Goal: Transaction & Acquisition: Purchase product/service

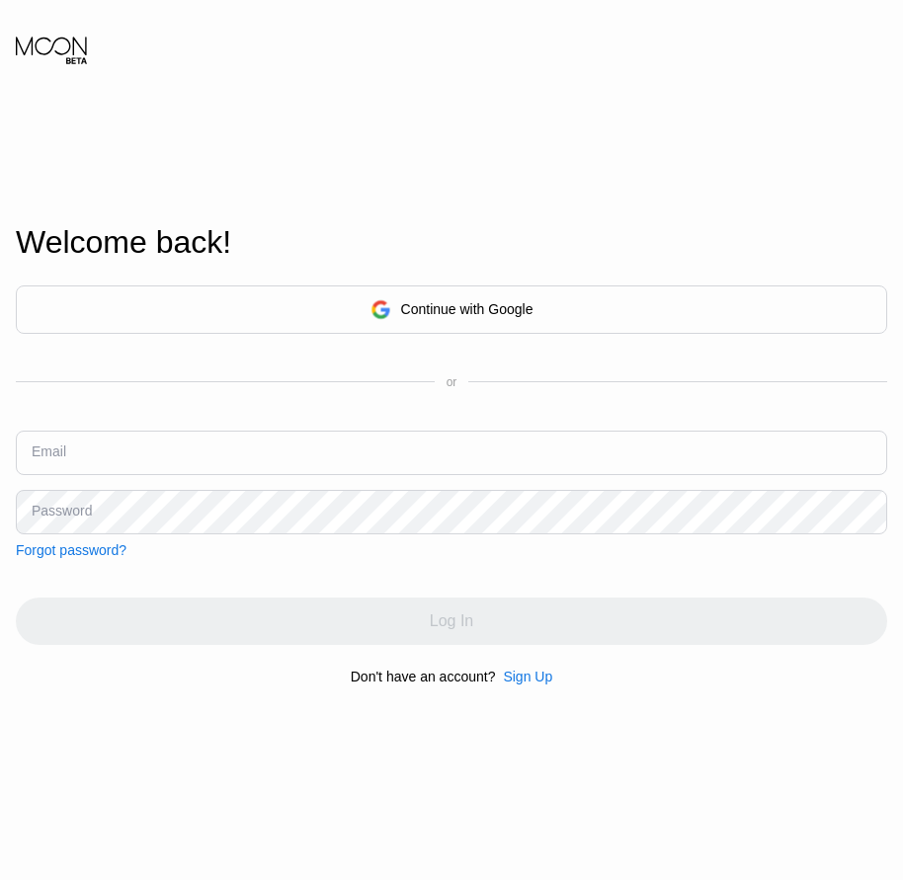
click at [525, 685] on div "Sign Up" at bounding box center [527, 677] width 49 height 16
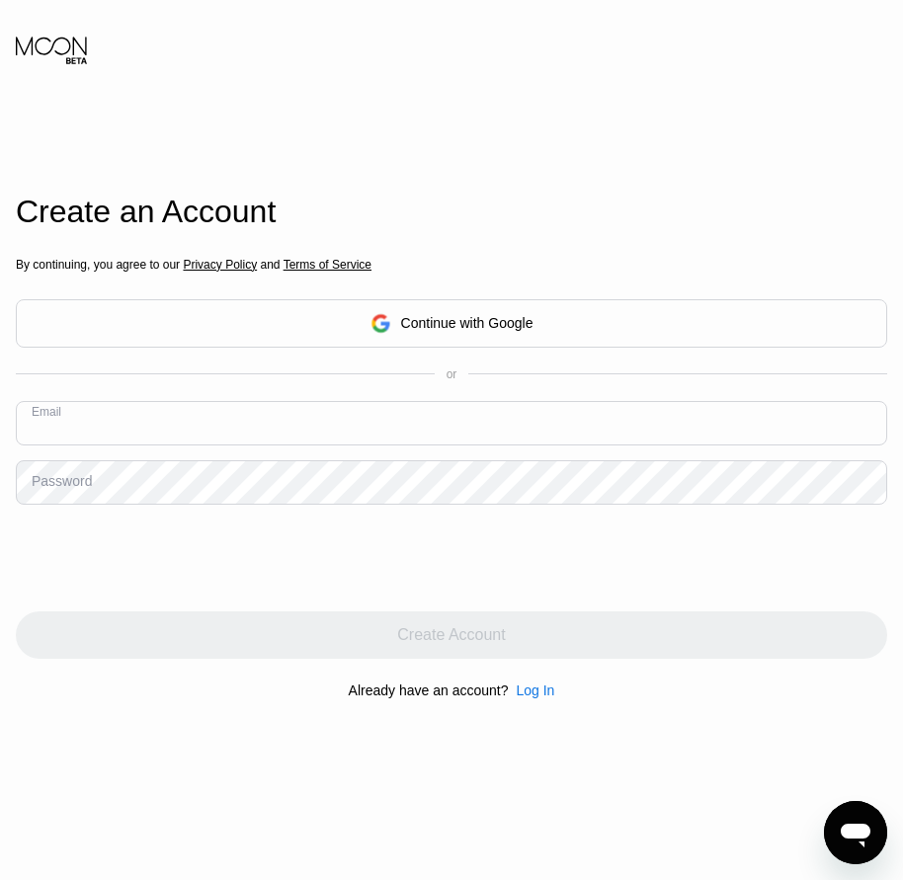
paste input "[EMAIL_ADDRESS][DOMAIN_NAME]"
type input "[EMAIL_ADDRESS][DOMAIN_NAME]"
drag, startPoint x: 75, startPoint y: 492, endPoint x: 48, endPoint y: 490, distance: 26.8
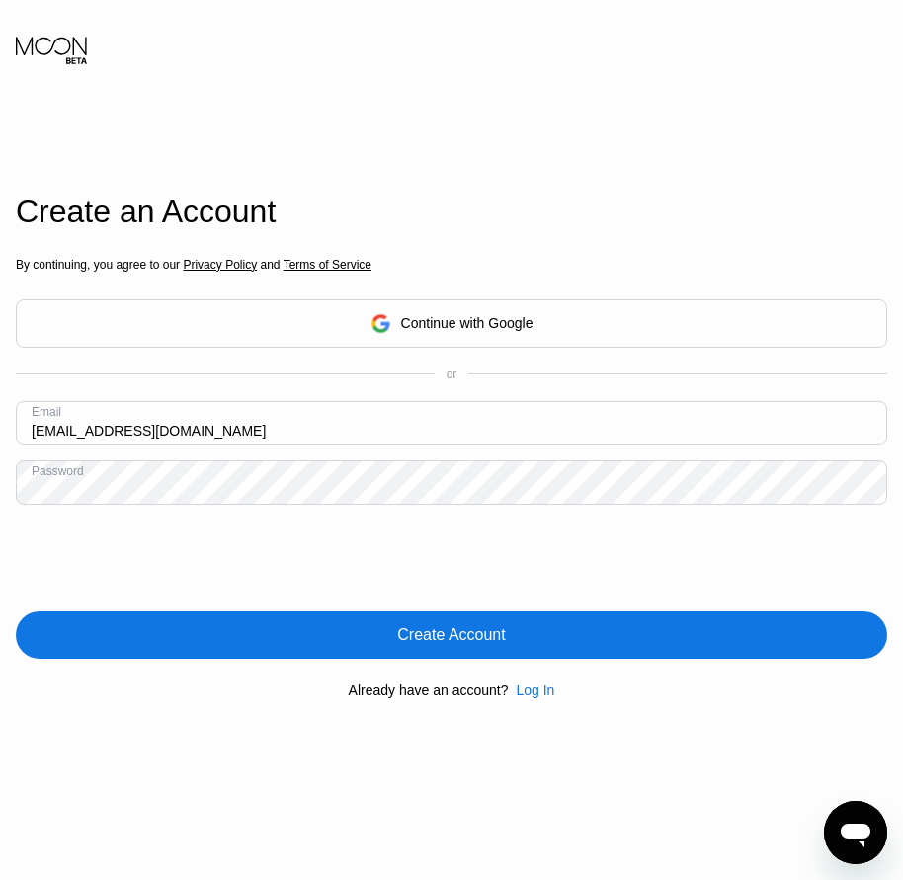
click at [429, 632] on div "Create Account" at bounding box center [451, 635] width 108 height 20
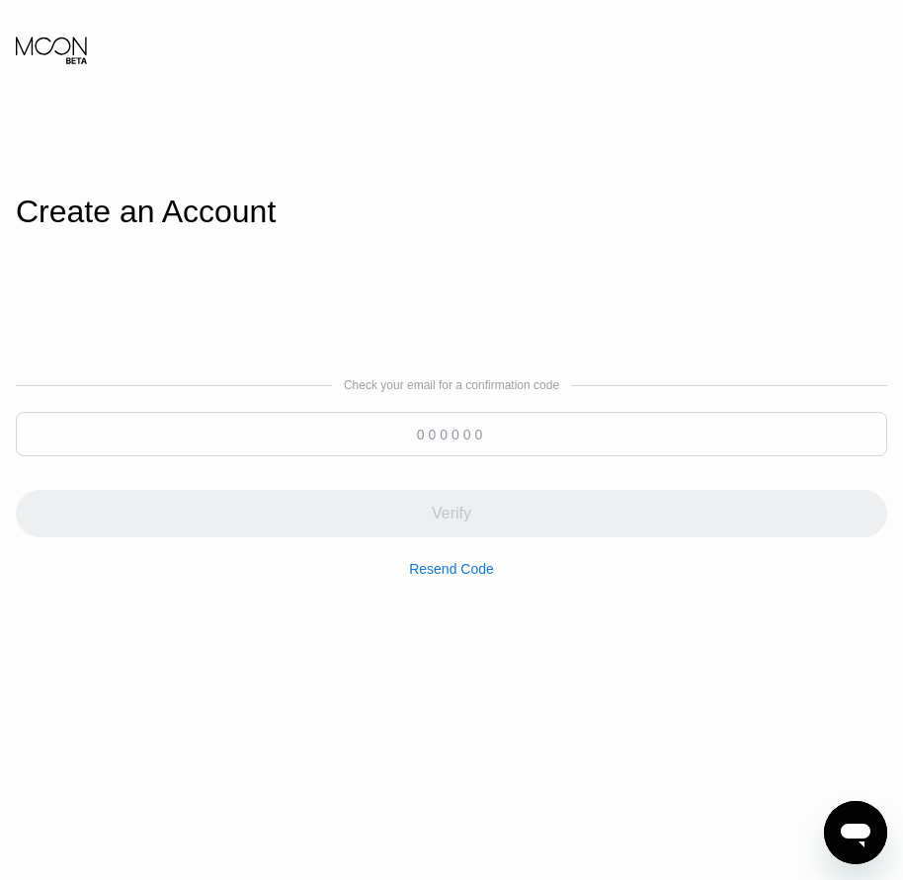
paste input "467296"
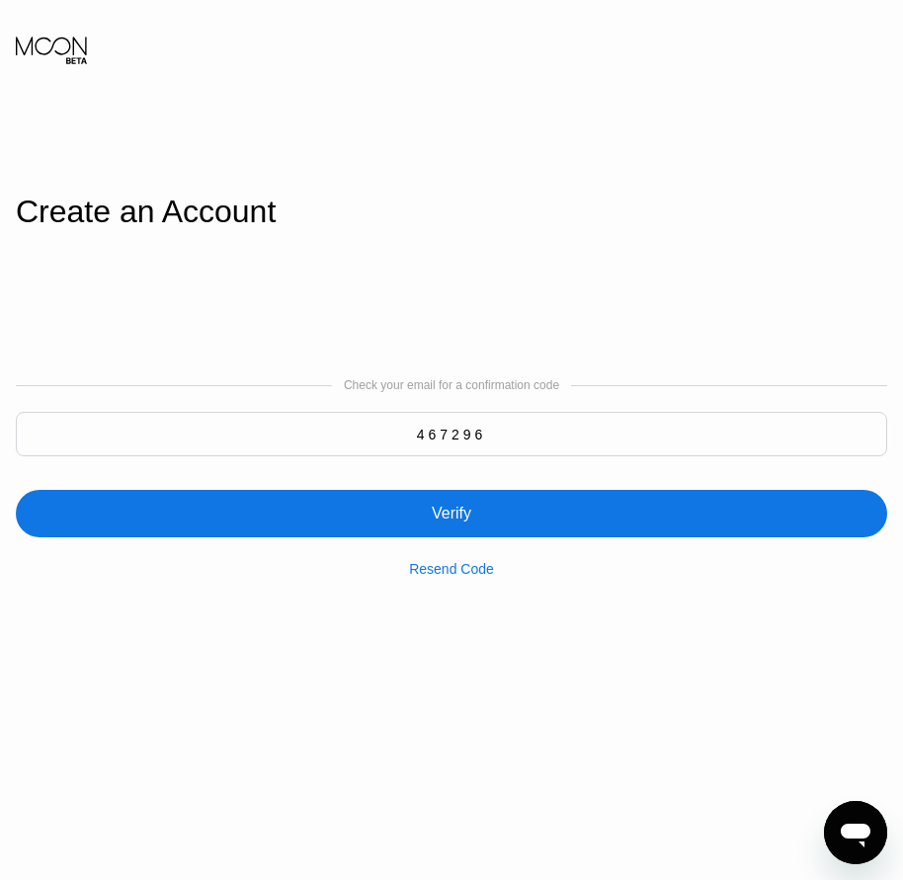
type input "467296"
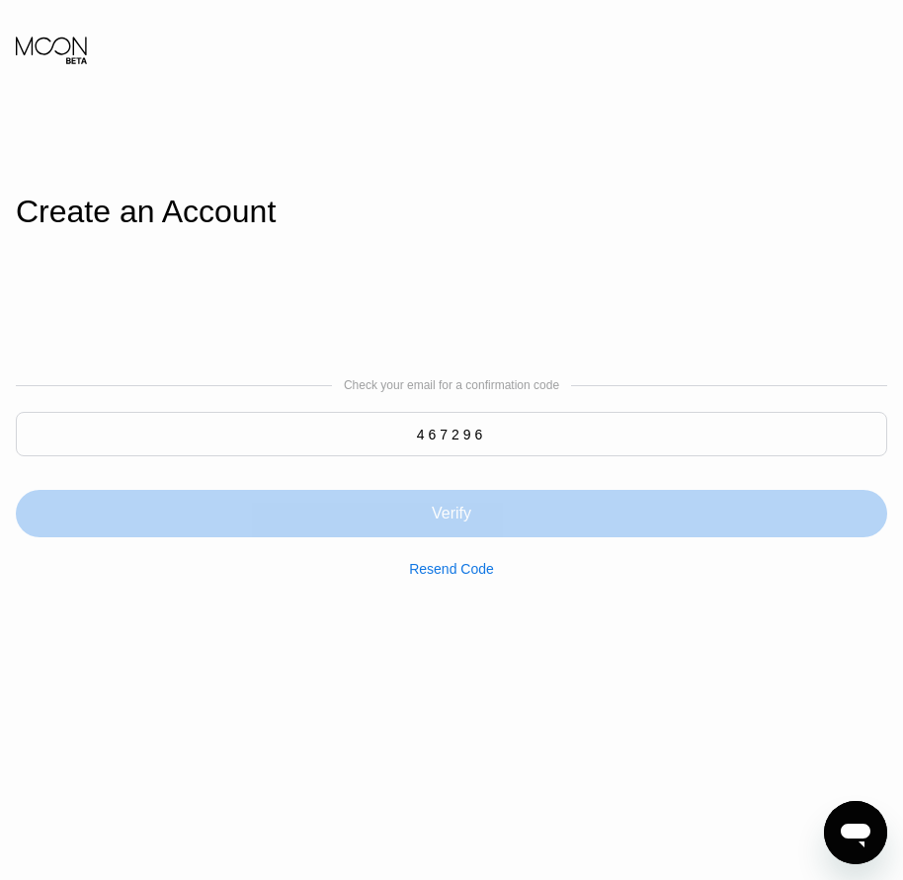
click at [448, 517] on div "Verify" at bounding box center [452, 514] width 40 height 20
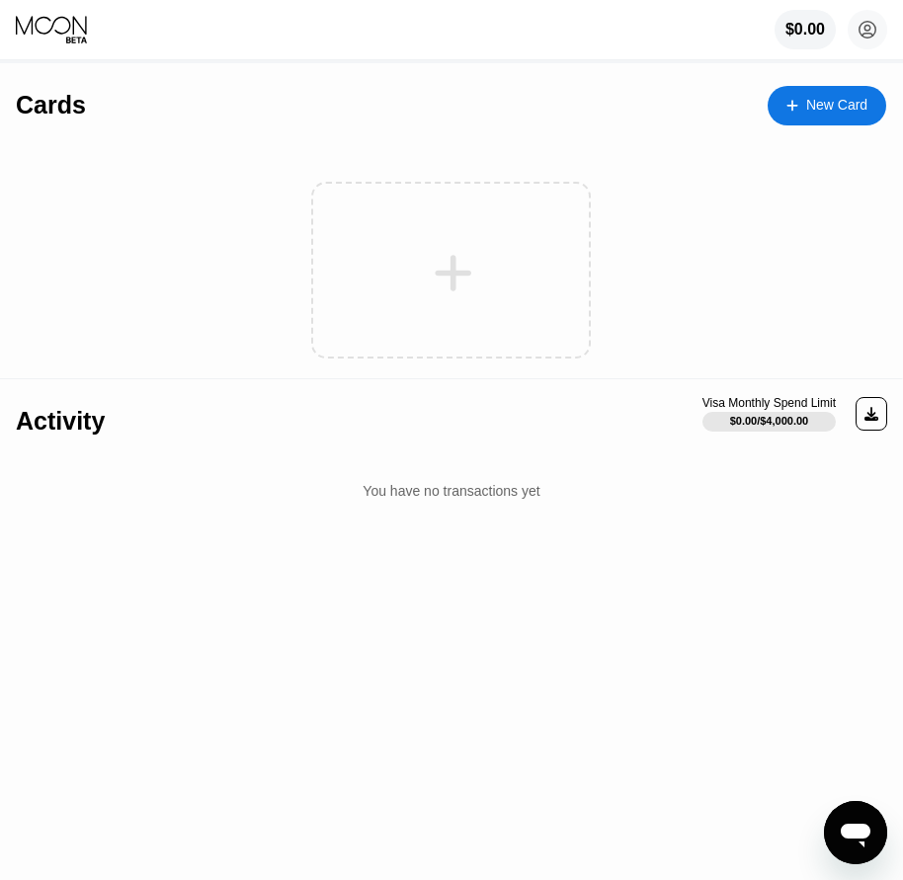
click at [798, 126] on div "Cards New Card" at bounding box center [451, 97] width 870 height 69
click at [798, 116] on div "New Card" at bounding box center [827, 106] width 119 height 40
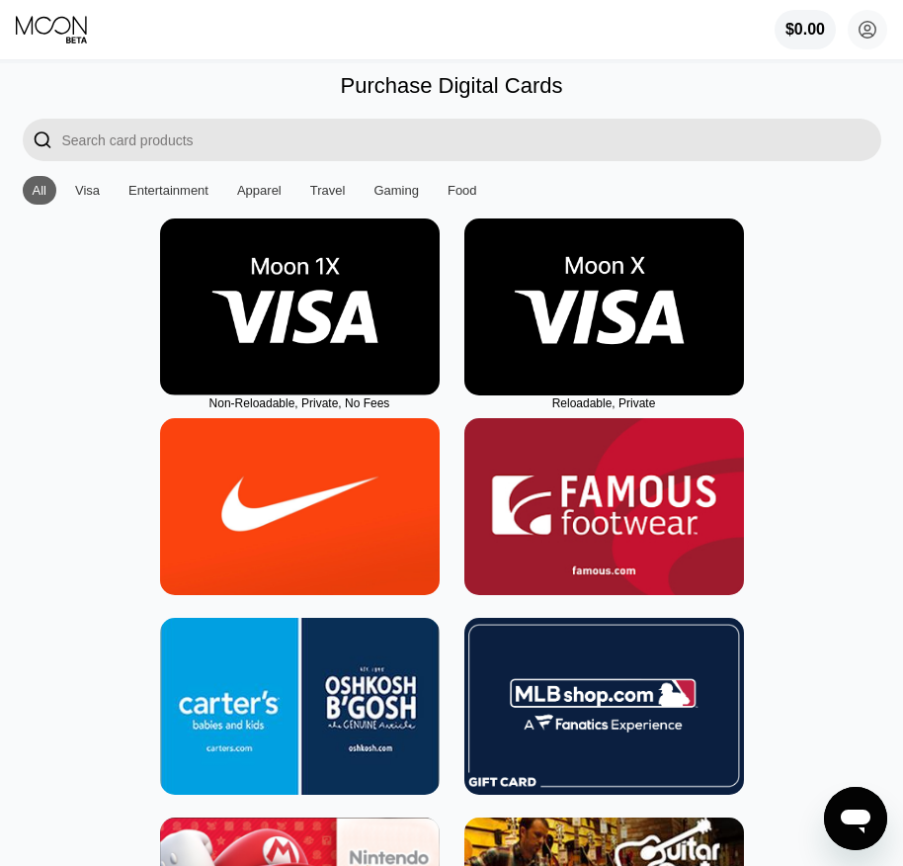
click at [618, 378] on img at bounding box center [604, 306] width 280 height 177
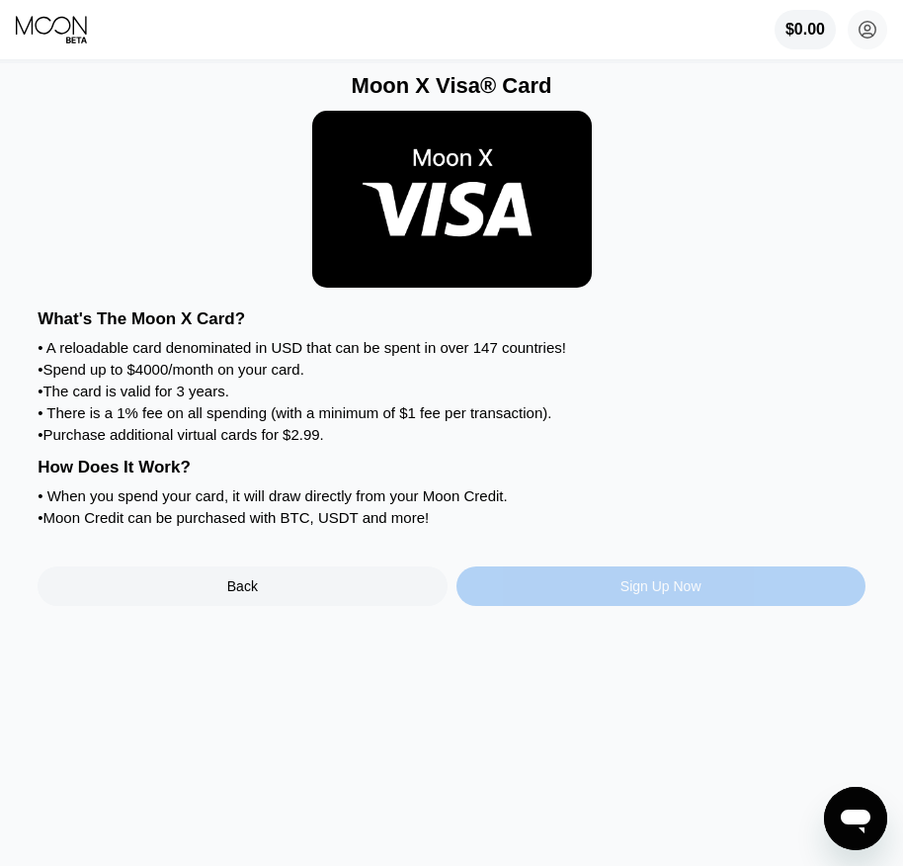
click at [629, 594] on div "Sign Up Now" at bounding box center [661, 586] width 81 height 16
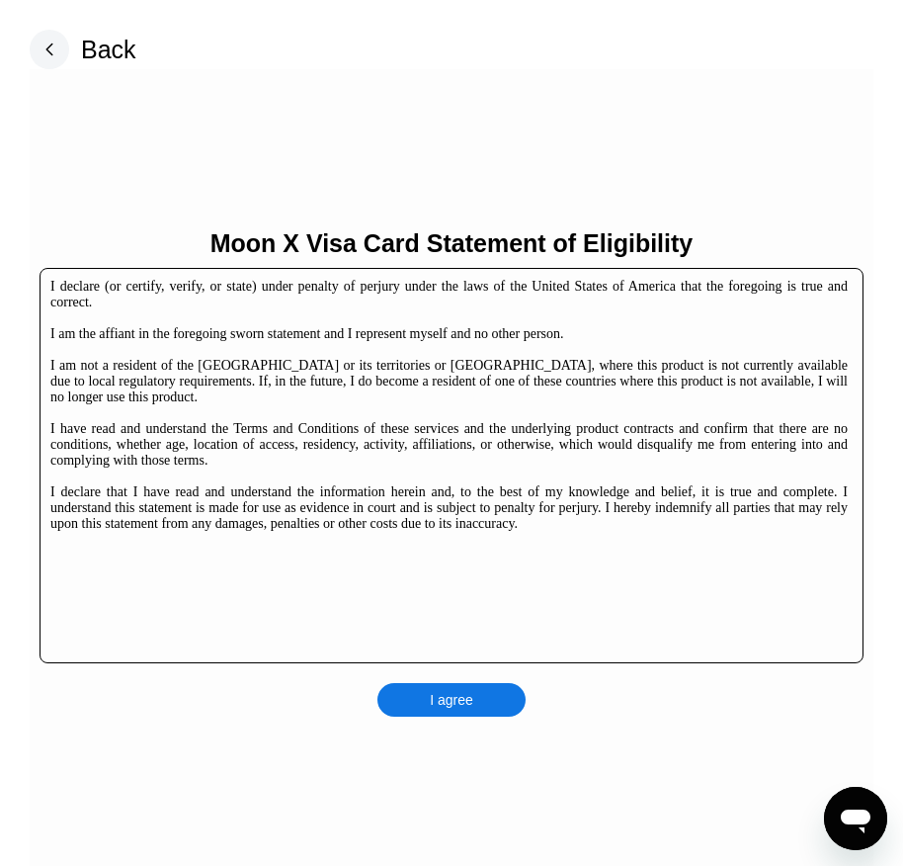
click at [447, 705] on div "I agree" at bounding box center [451, 700] width 43 height 18
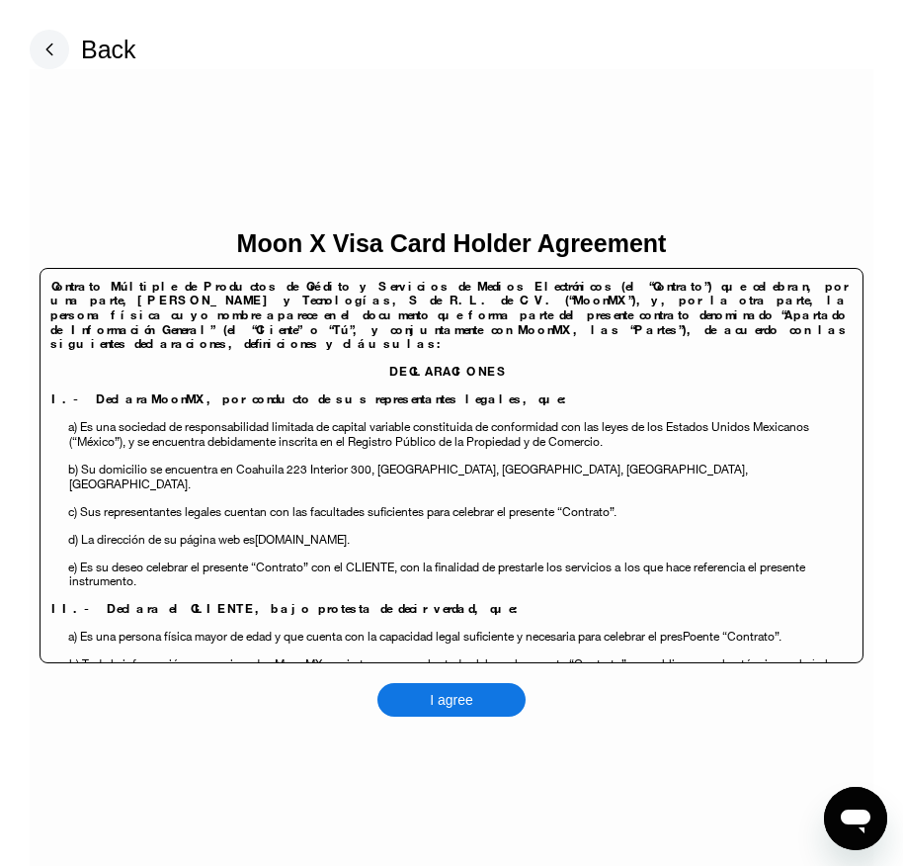
click at [456, 704] on div "I agree" at bounding box center [451, 700] width 43 height 18
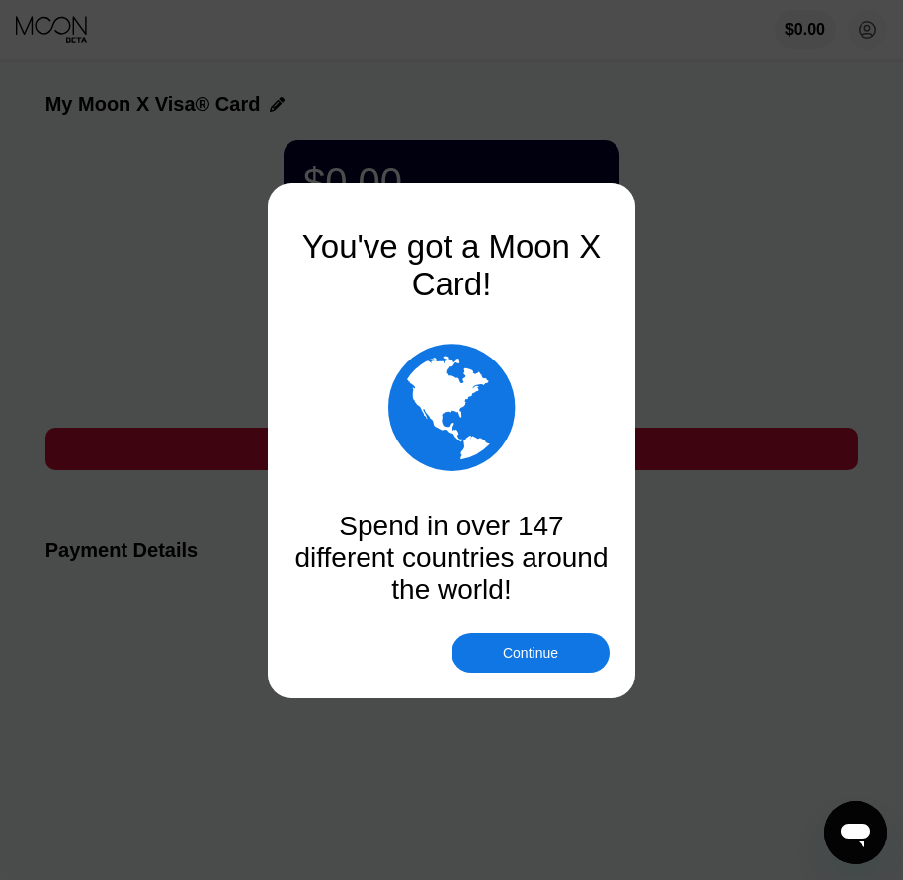
click at [503, 654] on div "Continue" at bounding box center [530, 653] width 55 height 16
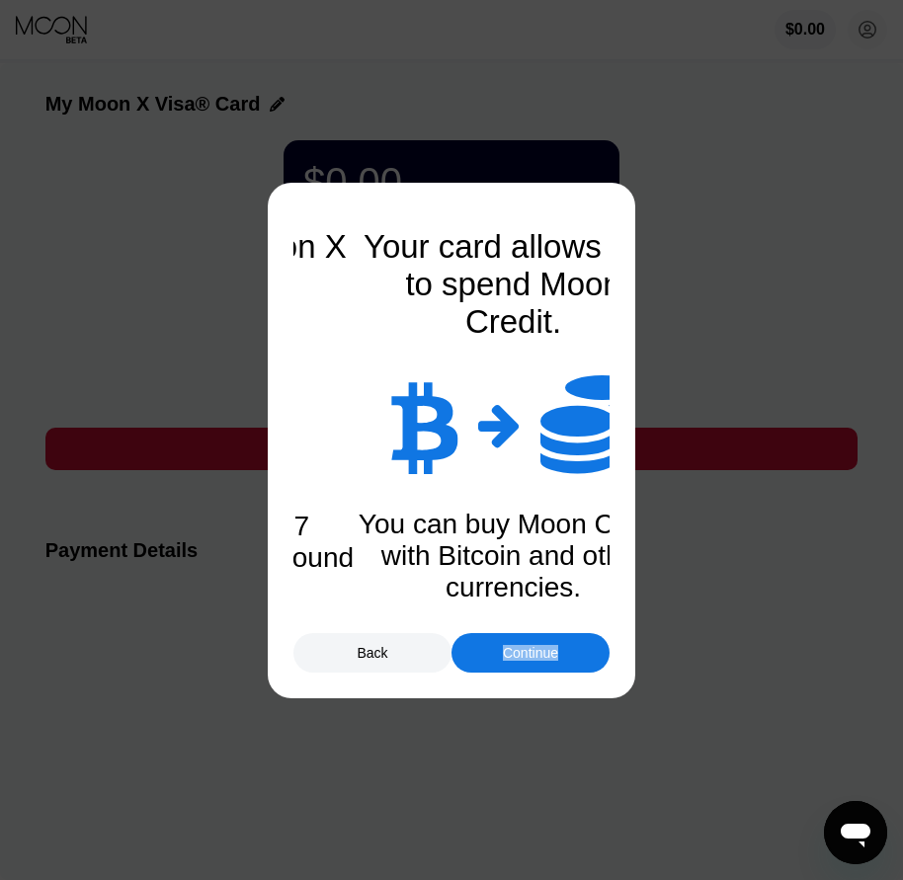
click at [503, 654] on div "Continue" at bounding box center [530, 653] width 55 height 16
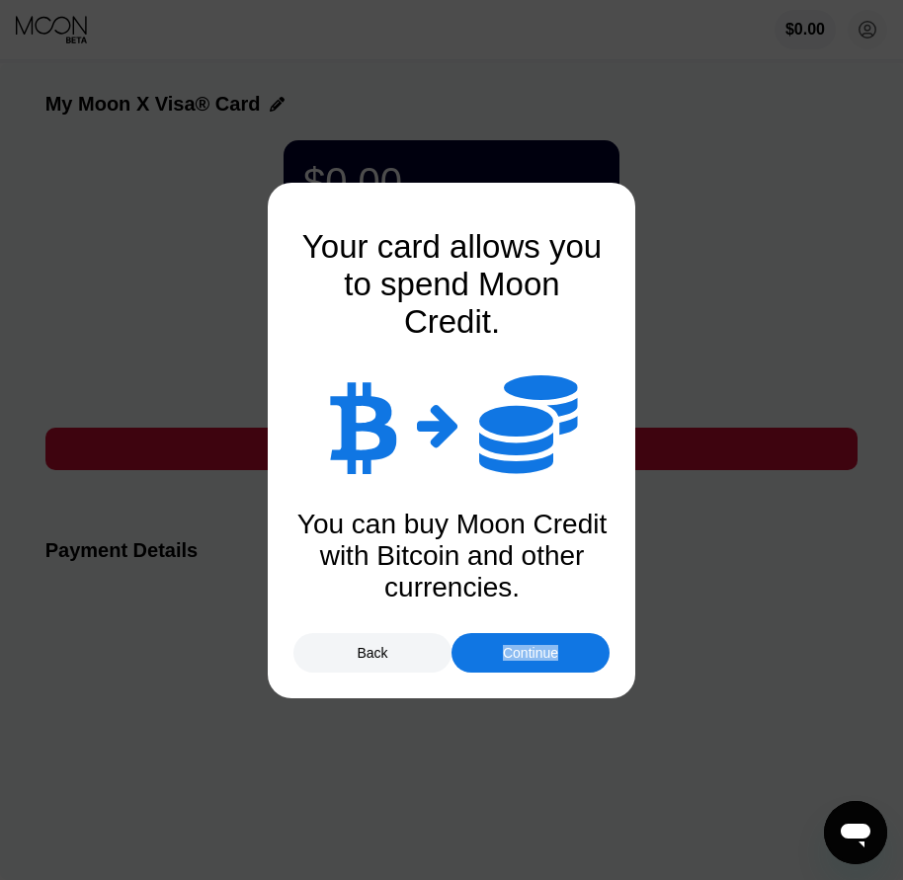
click at [503, 654] on div "Continue" at bounding box center [530, 653] width 55 height 16
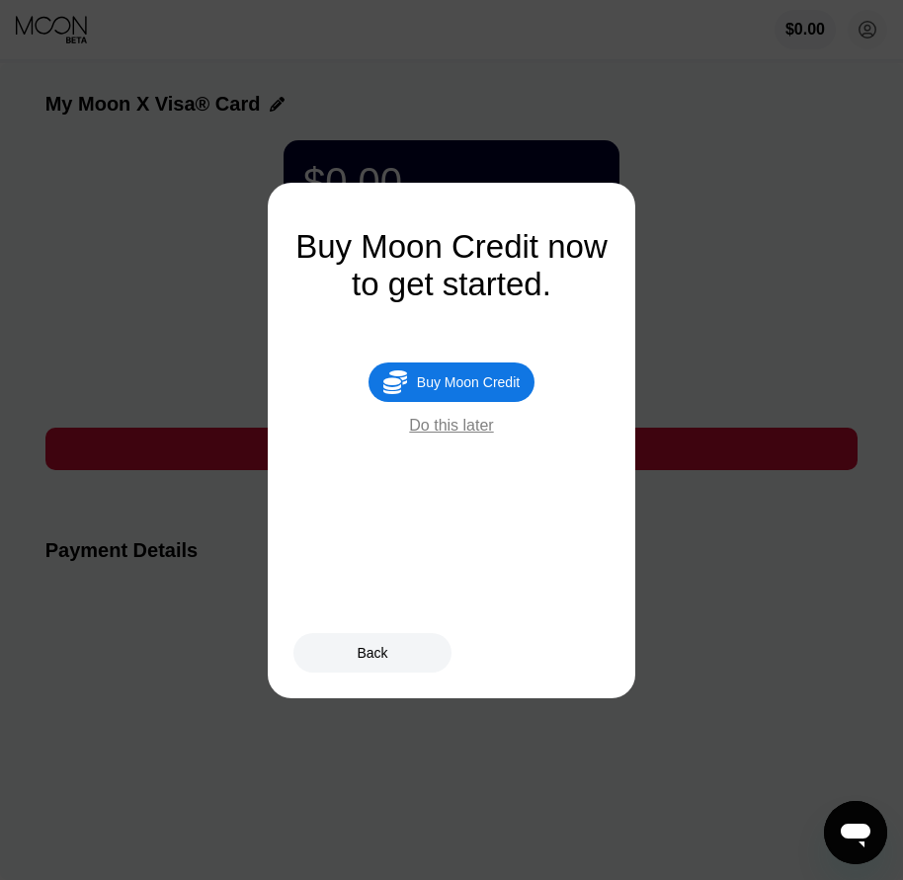
click at [451, 418] on div " Buy Moon Credit Do this later" at bounding box center [451, 399] width 316 height 72
click at [455, 389] on div "Buy Moon Credit" at bounding box center [468, 382] width 103 height 16
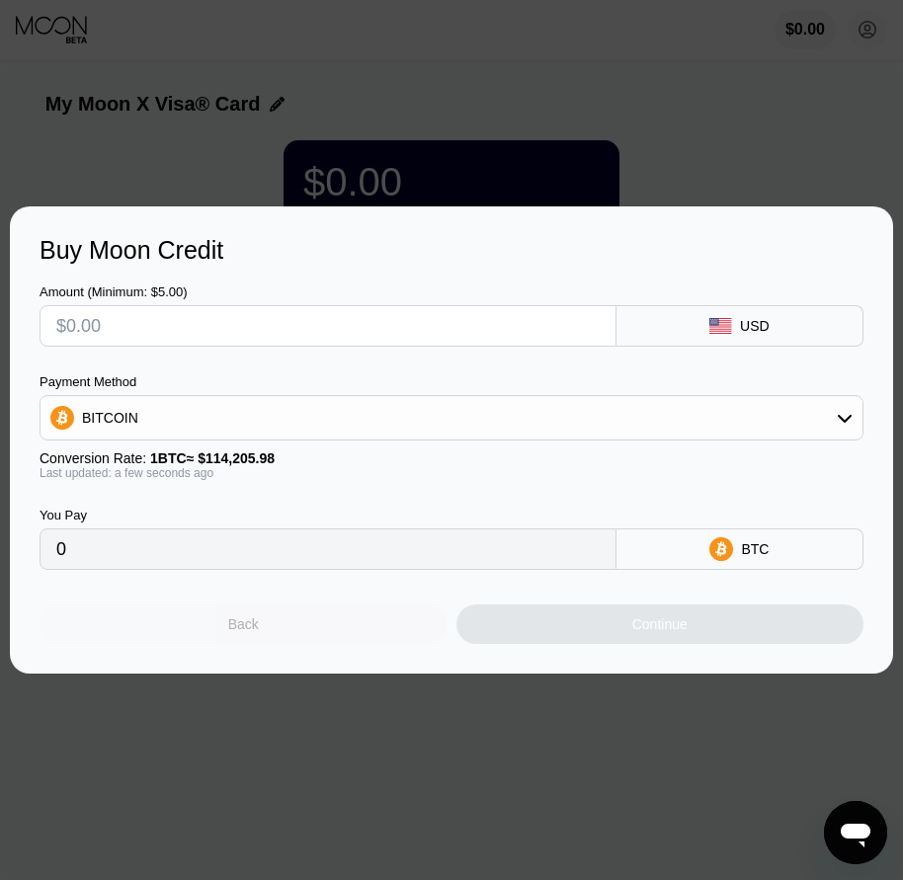
click at [312, 632] on div "Back" at bounding box center [244, 625] width 408 height 40
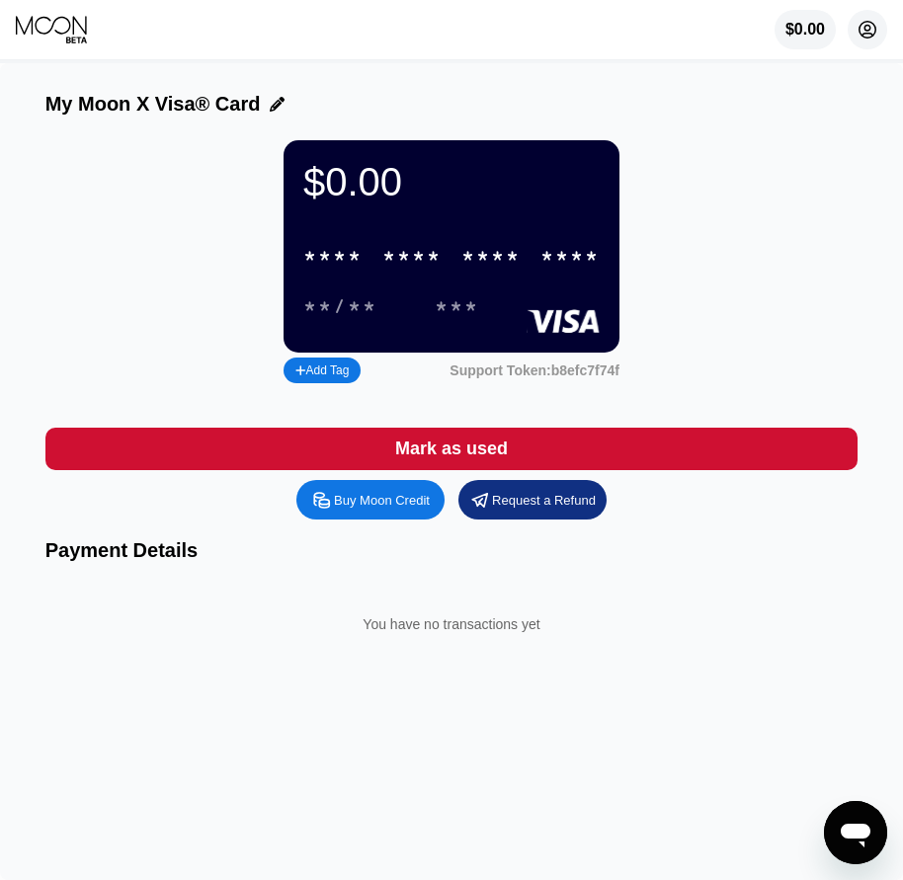
click at [867, 33] on icon at bounding box center [868, 30] width 11 height 11
